Goal: Communication & Community: Connect with others

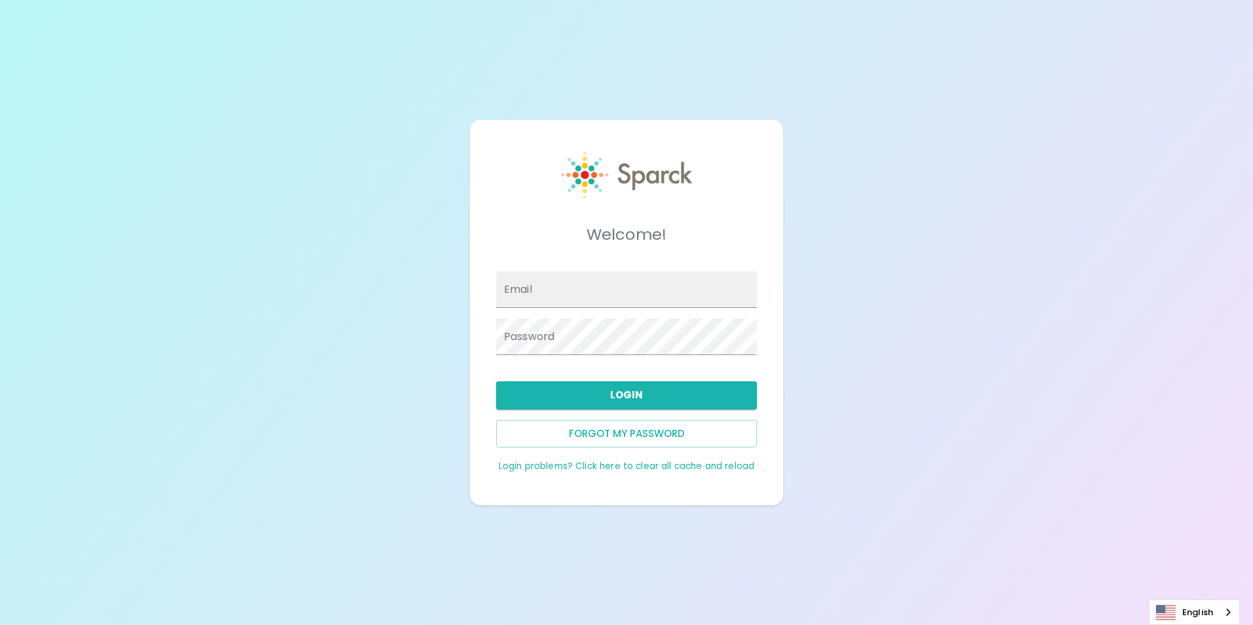
type input "[EMAIL_ADDRESS][DOMAIN_NAME]"
drag, startPoint x: 0, startPoint y: 0, endPoint x: 689, endPoint y: 396, distance: 794.5
click at [689, 396] on button "Login" at bounding box center [626, 395] width 261 height 28
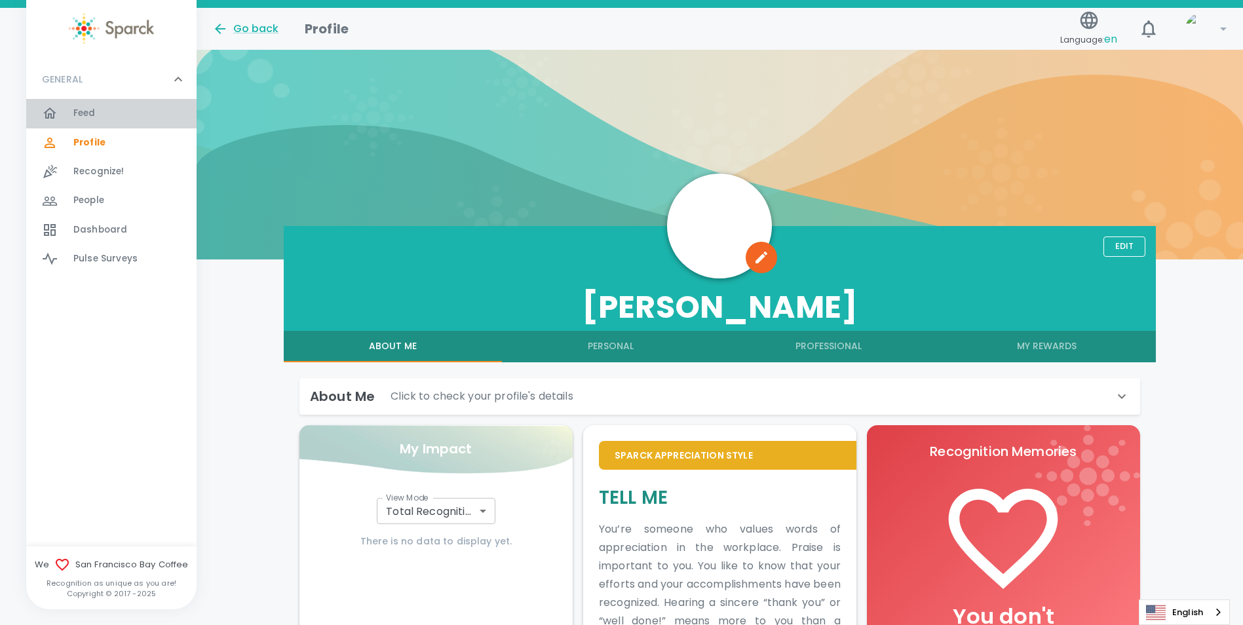
click at [77, 108] on span "Feed" at bounding box center [84, 113] width 22 height 13
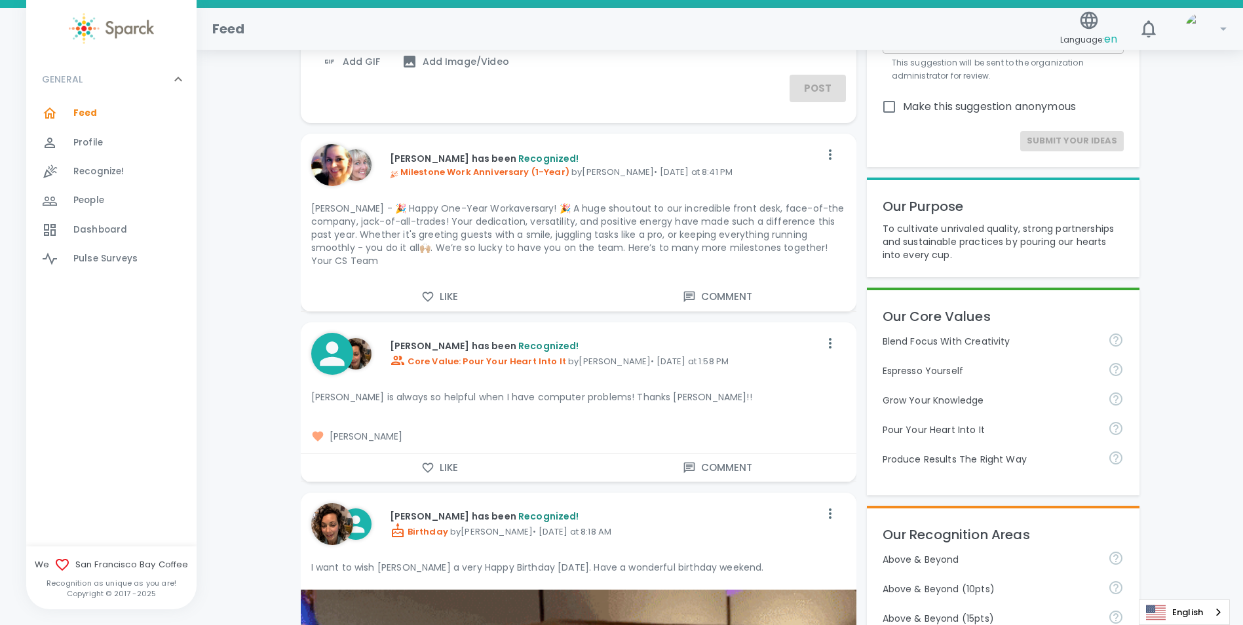
scroll to position [131, 0]
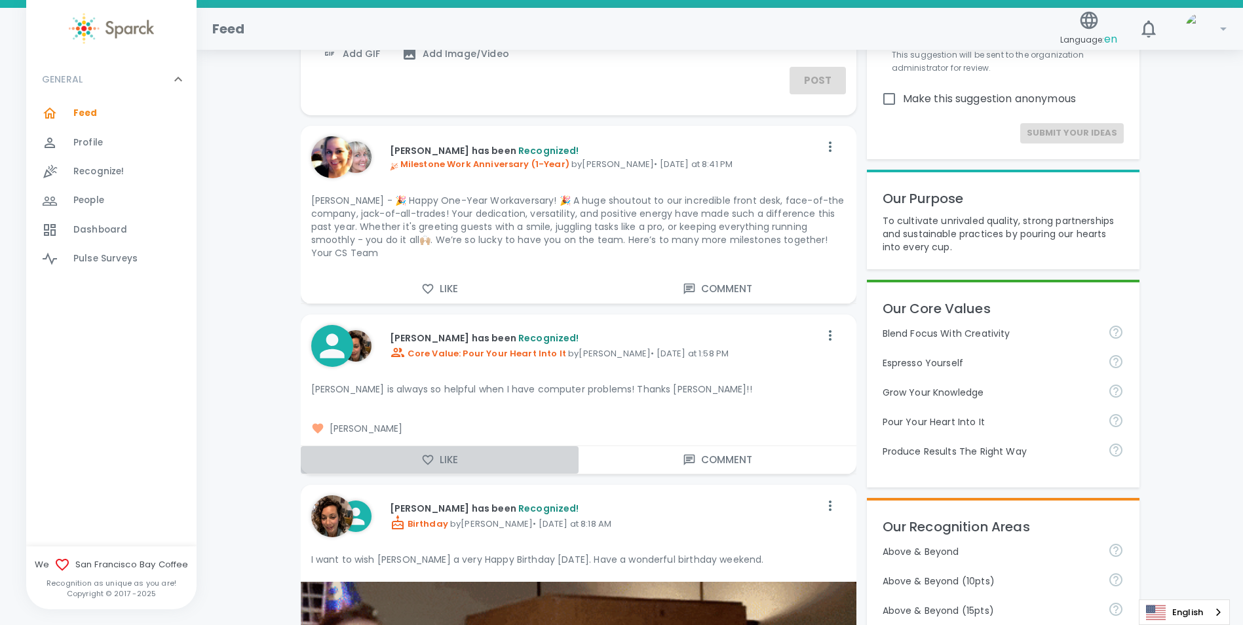
click at [427, 457] on button "Like" at bounding box center [440, 460] width 278 height 28
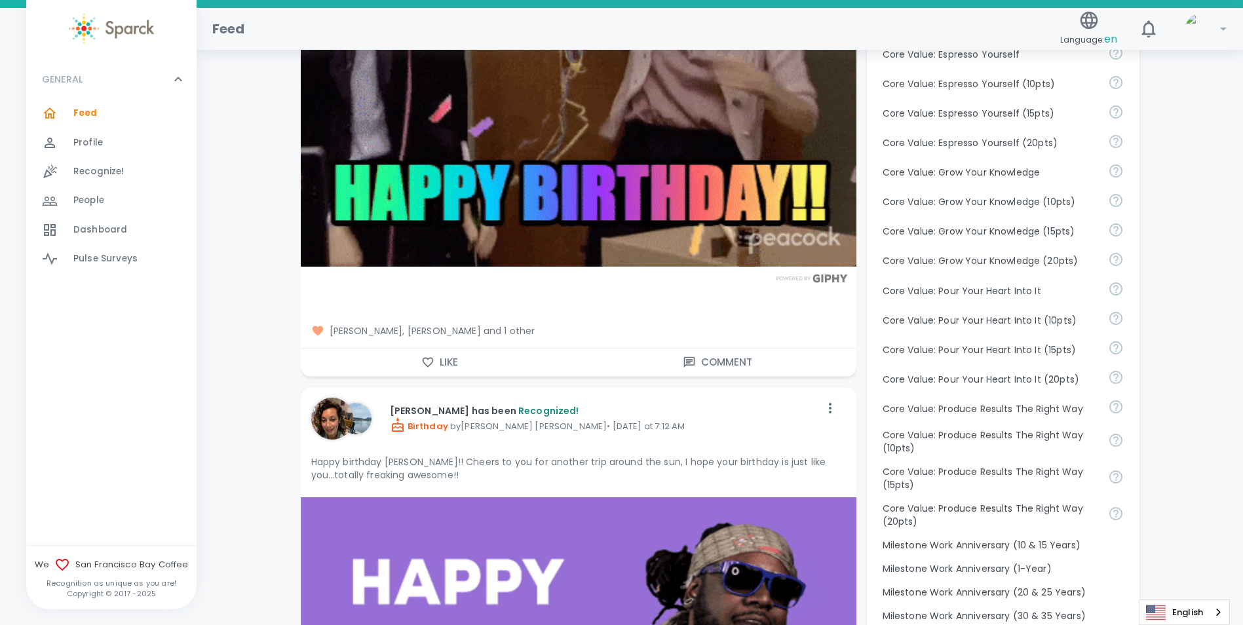
scroll to position [983, 0]
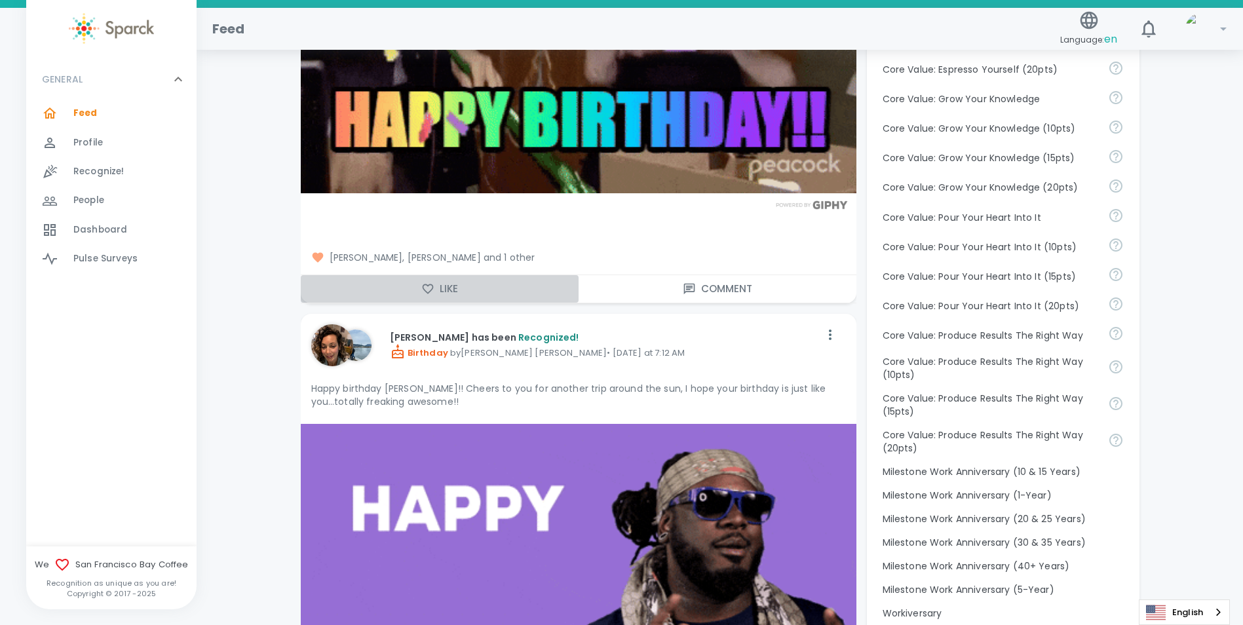
click at [429, 284] on button "Like" at bounding box center [440, 289] width 278 height 28
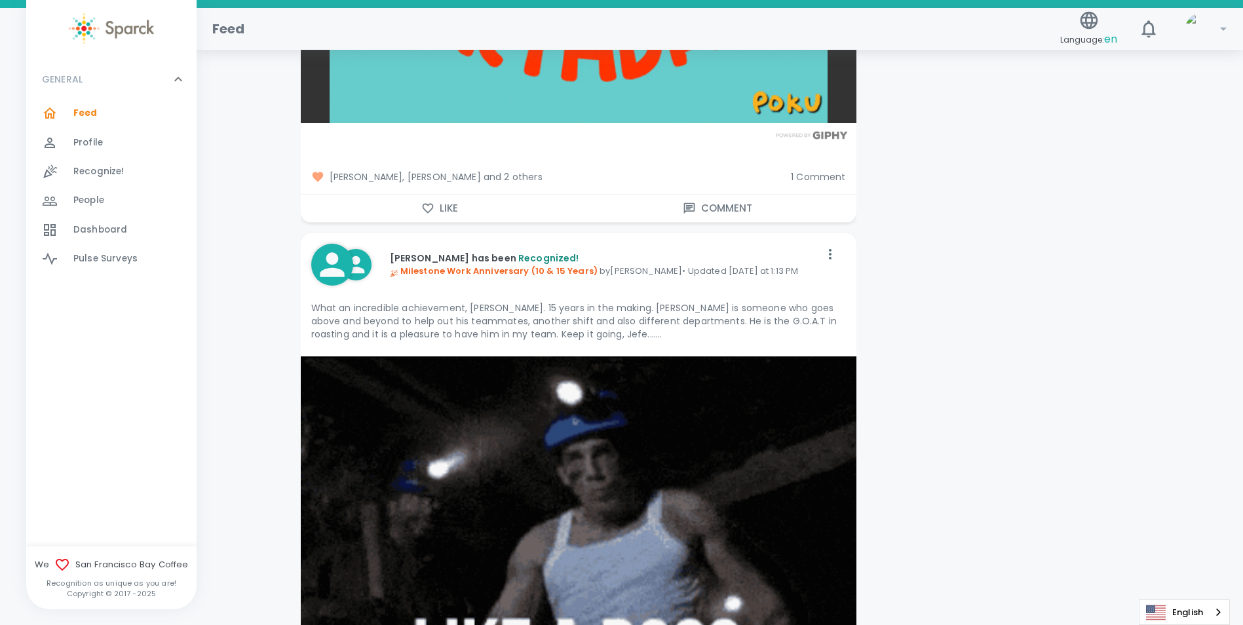
scroll to position [2555, 0]
